Goal: Navigation & Orientation: Find specific page/section

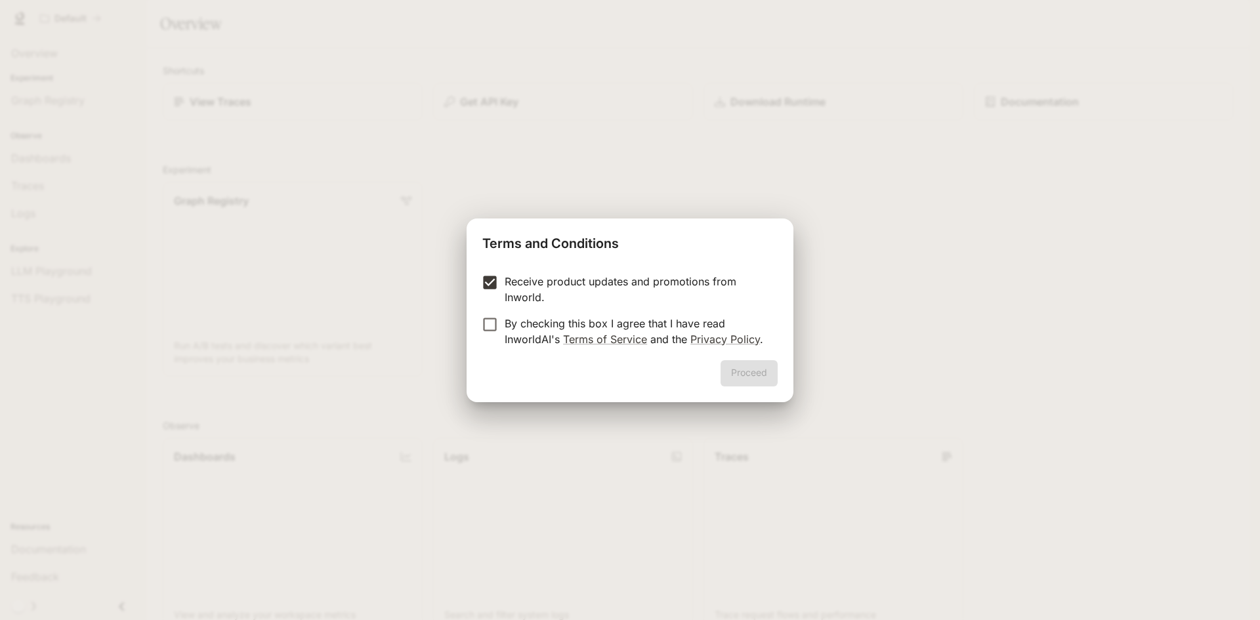
click at [484, 333] on label "By checking this box I agree that I have read InworldAI's Terms of Service and …" at bounding box center [621, 331] width 292 height 31
click at [745, 368] on button "Proceed" at bounding box center [748, 373] width 57 height 26
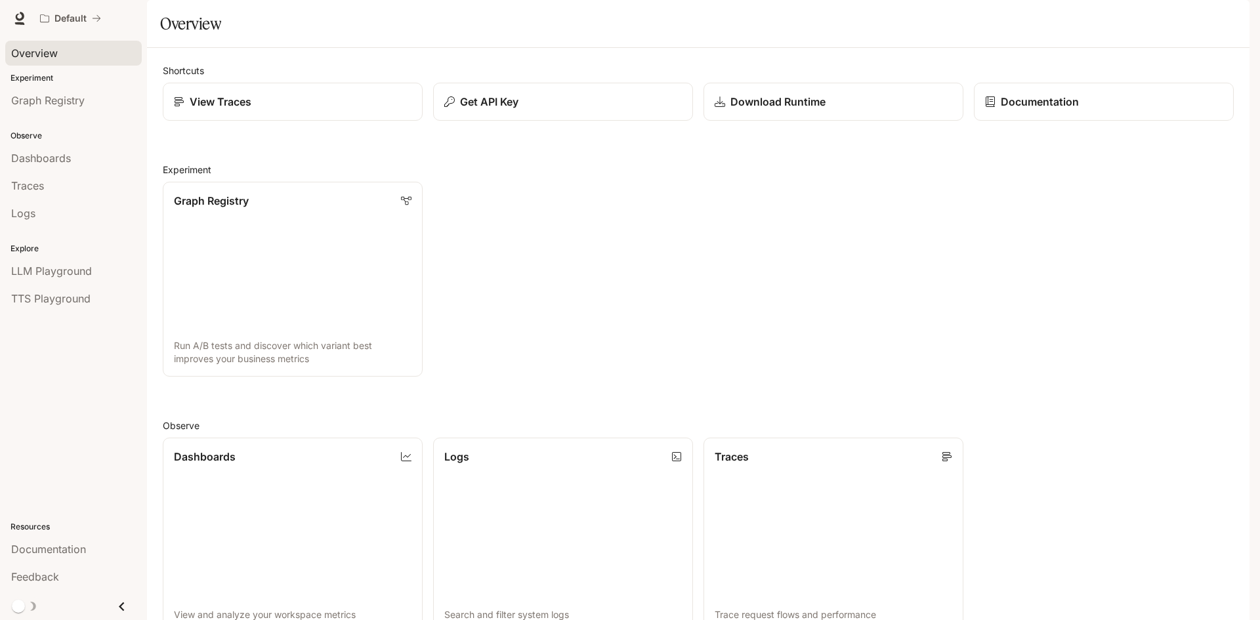
click at [73, 51] on div "Overview" at bounding box center [73, 53] width 125 height 16
click at [749, 110] on p "Download Runtime" at bounding box center [777, 102] width 96 height 16
click at [93, 287] on link "TTS Playground" at bounding box center [73, 298] width 136 height 25
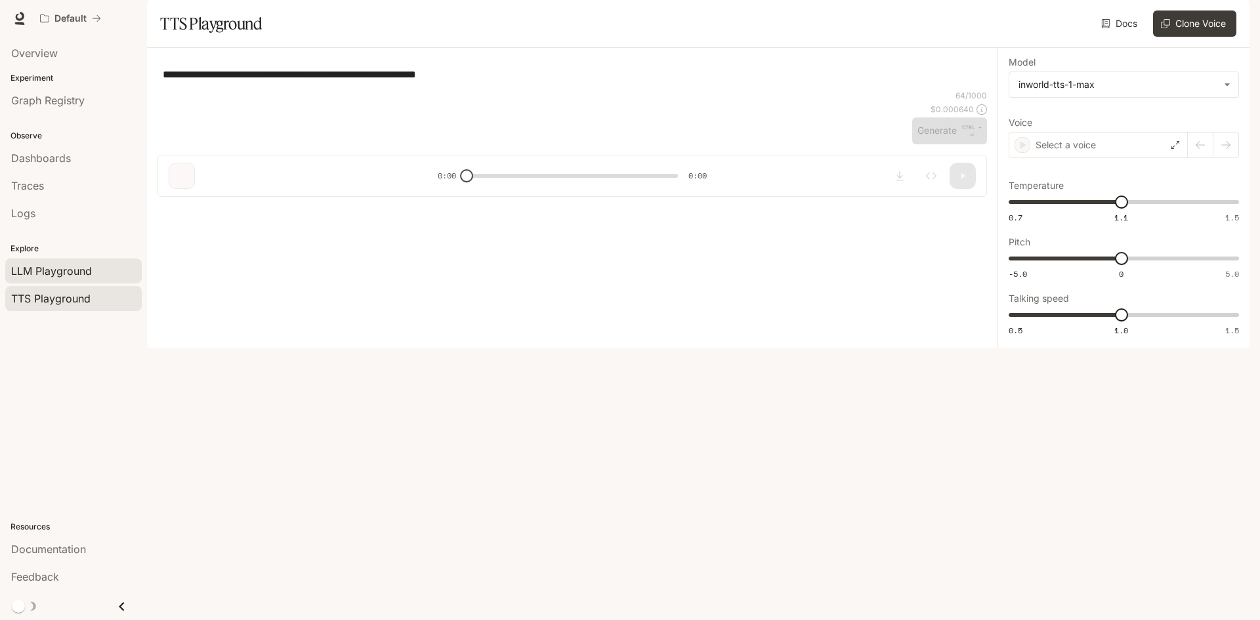
click at [87, 263] on span "LLM Playground" at bounding box center [51, 271] width 81 height 16
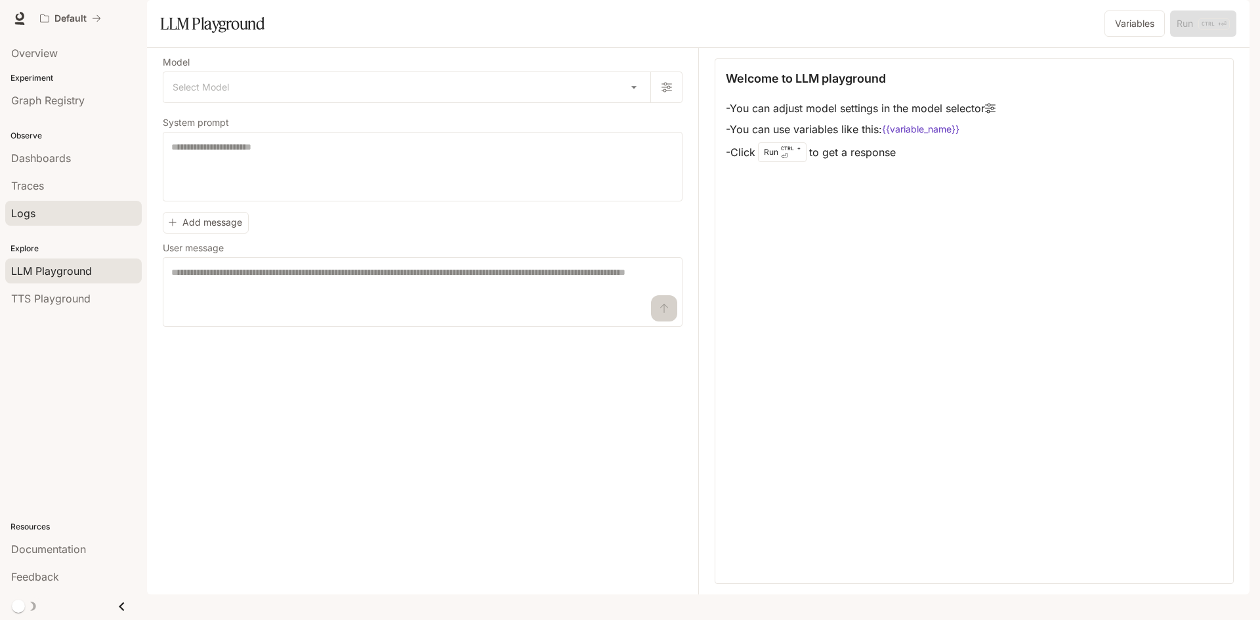
click at [77, 216] on div "Logs" at bounding box center [73, 213] width 125 height 16
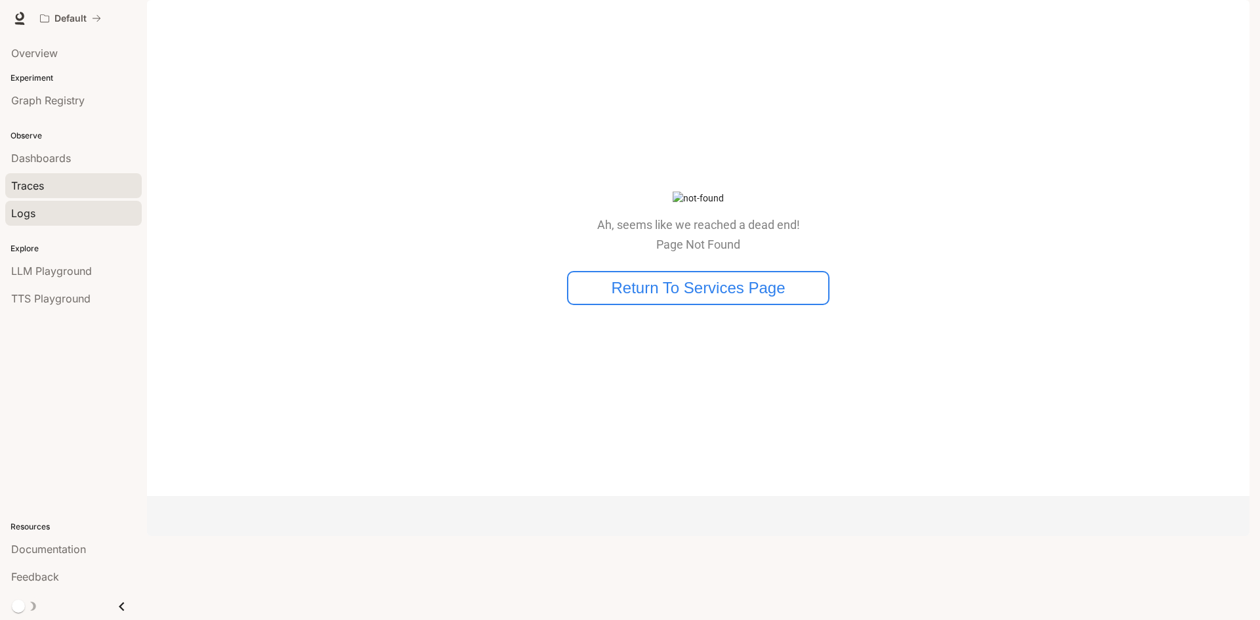
click at [74, 193] on div "Traces" at bounding box center [73, 186] width 125 height 16
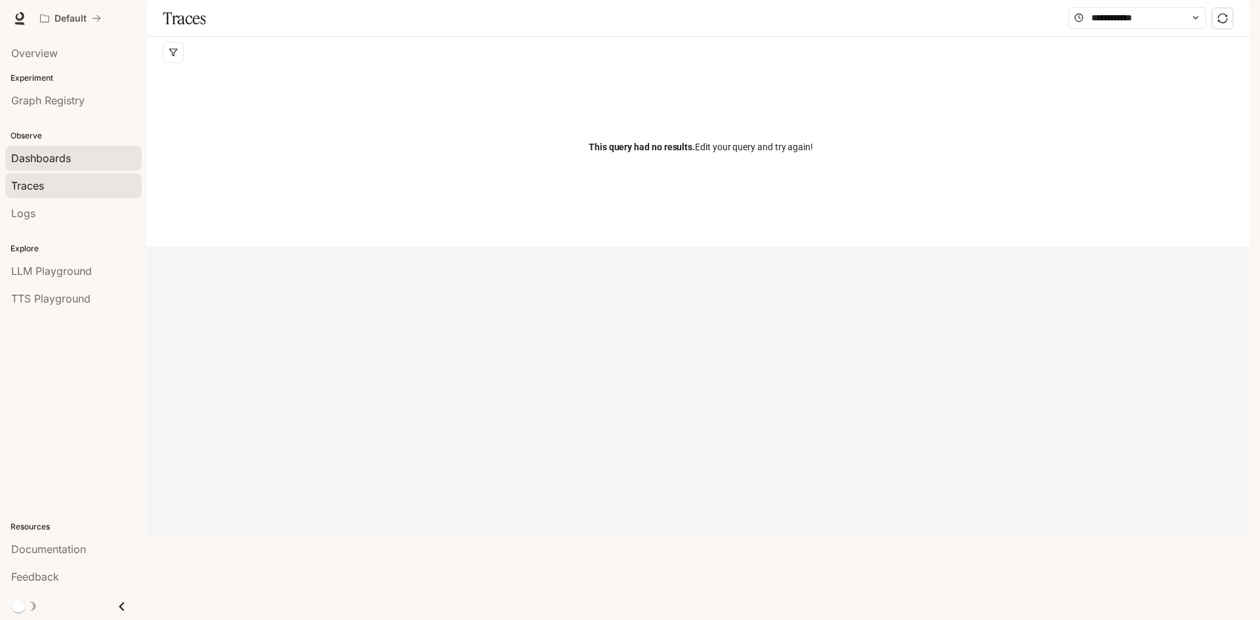
click at [37, 165] on span "Dashboards" at bounding box center [41, 158] width 60 height 16
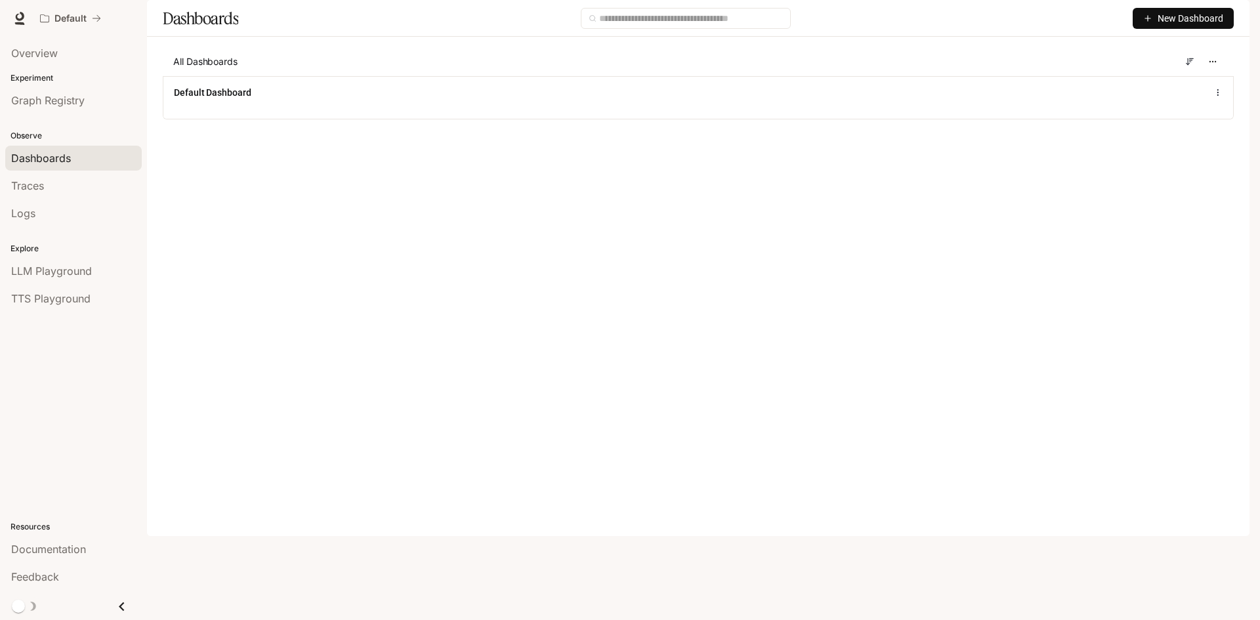
click at [24, 93] on li "Graph Registry" at bounding box center [73, 101] width 147 height 28
